Goal: Check status: Check status

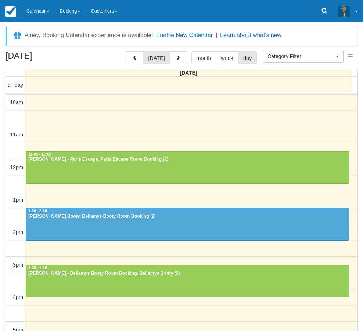
select select
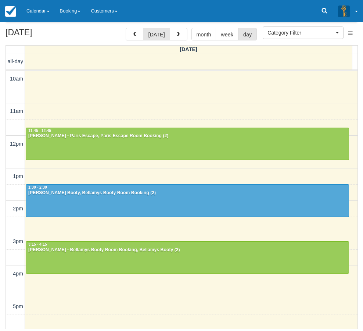
scroll to position [33, 0]
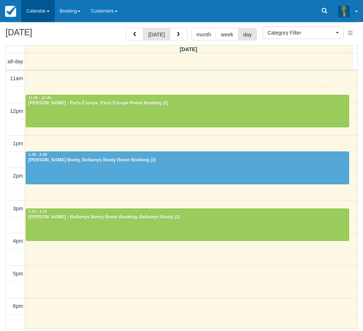
click at [39, 10] on link "Calendar" at bounding box center [37, 11] width 33 height 22
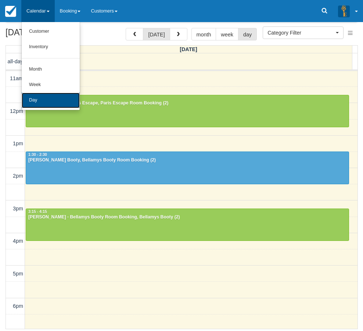
click at [52, 104] on link "Day" at bounding box center [51, 100] width 58 height 15
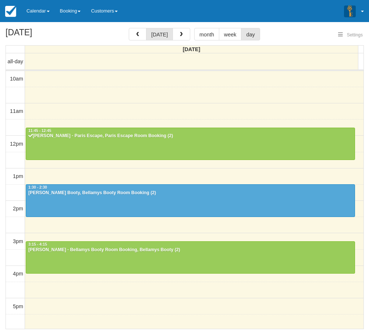
select select
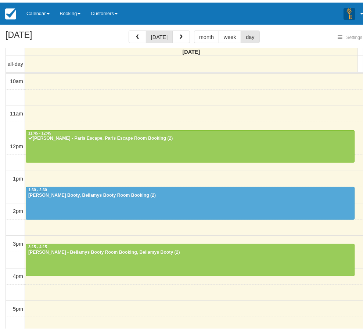
scroll to position [98, 0]
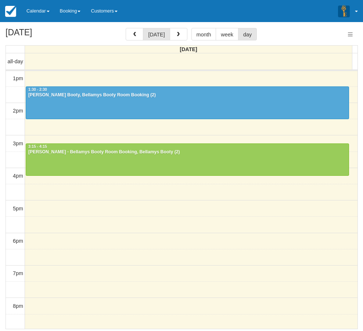
select select
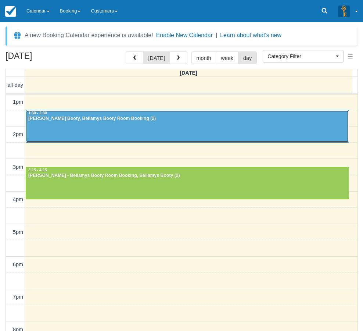
click at [83, 140] on div at bounding box center [187, 126] width 323 height 32
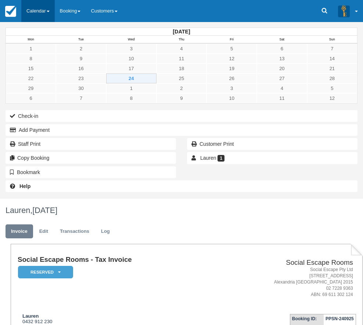
click at [31, 13] on link "Calendar" at bounding box center [37, 11] width 33 height 22
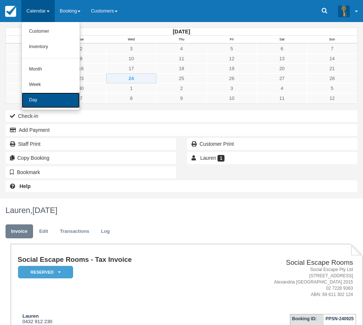
click at [28, 101] on link "Day" at bounding box center [51, 100] width 58 height 15
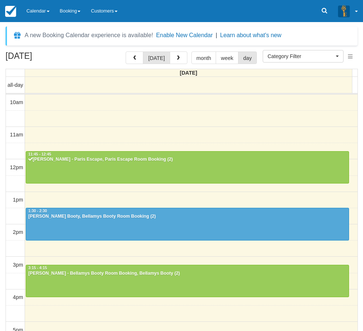
select select
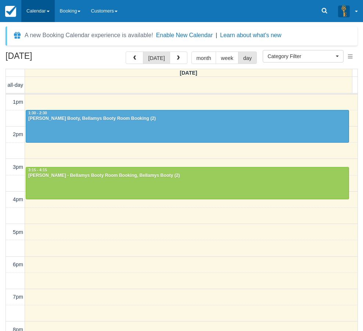
click at [38, 13] on link "Calendar" at bounding box center [37, 11] width 33 height 22
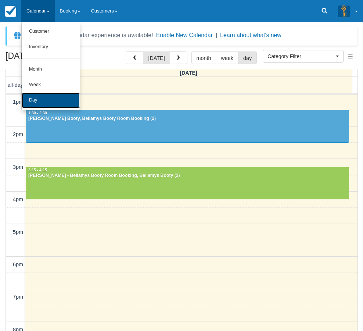
click at [37, 106] on link "Day" at bounding box center [51, 100] width 58 height 15
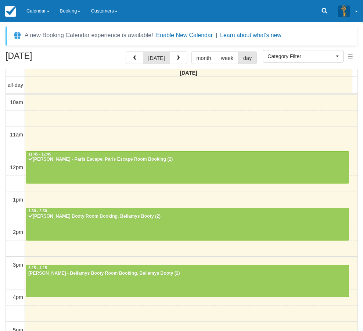
select select
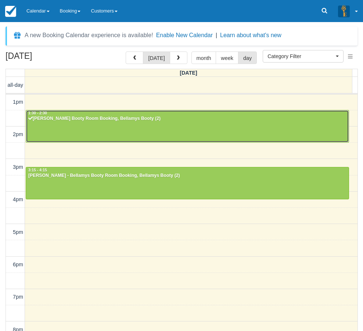
click at [231, 121] on div "[PERSON_NAME] Booty Room Booking, Bellamys Booty (2)" at bounding box center [187, 119] width 319 height 6
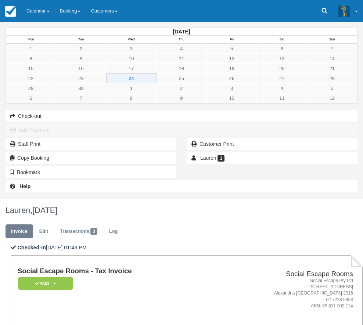
click at [48, 199] on div "[DATE] Mon Tue Wed Thu Fri Sat Sun 1 2 3 4 5 6 7 8 9 10 11 12 13 14 15 16 17 18…" at bounding box center [181, 110] width 363 height 177
click at [40, 11] on link "Calendar" at bounding box center [37, 11] width 33 height 22
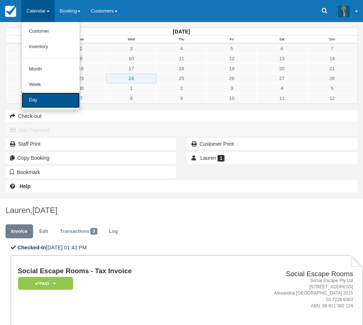
click at [44, 106] on link "Day" at bounding box center [51, 100] width 58 height 15
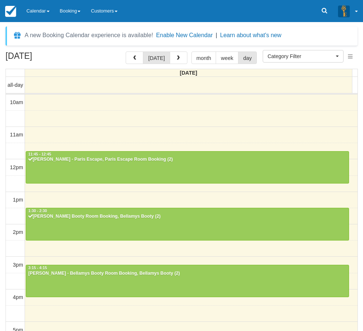
select select
